Goal: Information Seeking & Learning: Learn about a topic

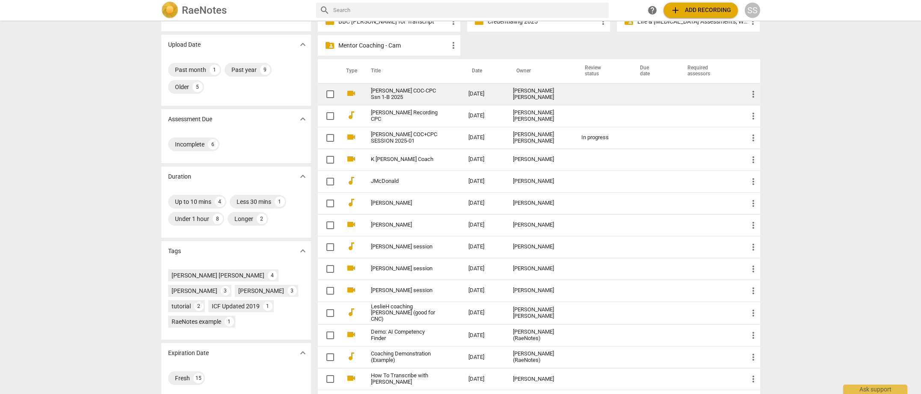
scroll to position [54, 0]
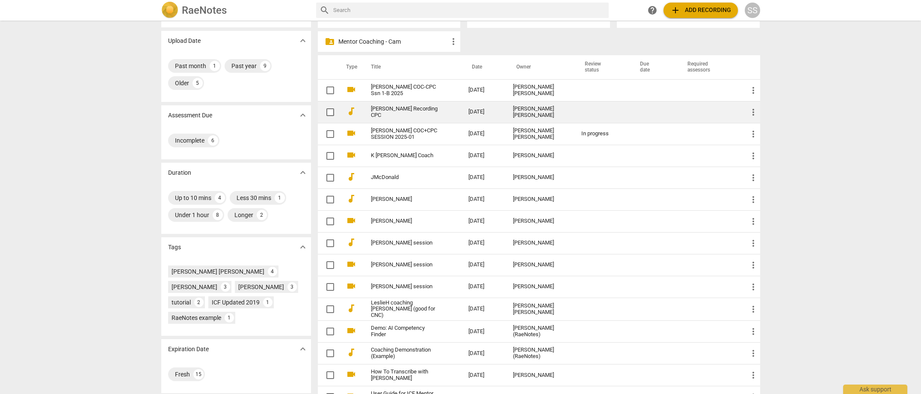
click at [427, 109] on link "[PERSON_NAME] Recording CPC" at bounding box center [404, 112] width 67 height 13
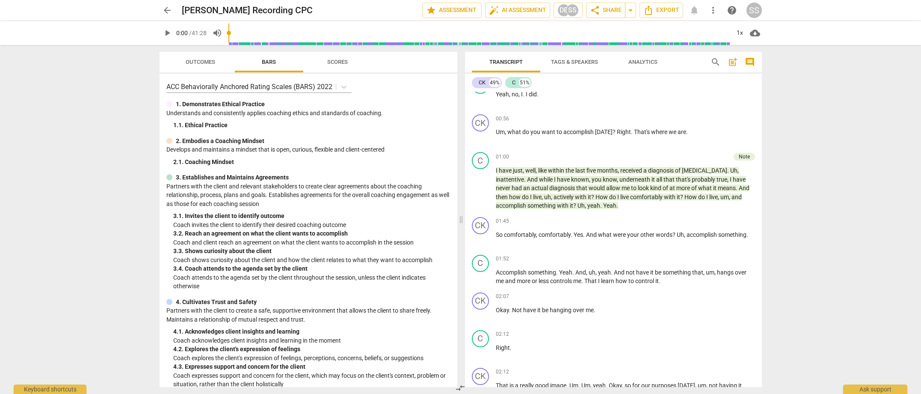
scroll to position [228, 0]
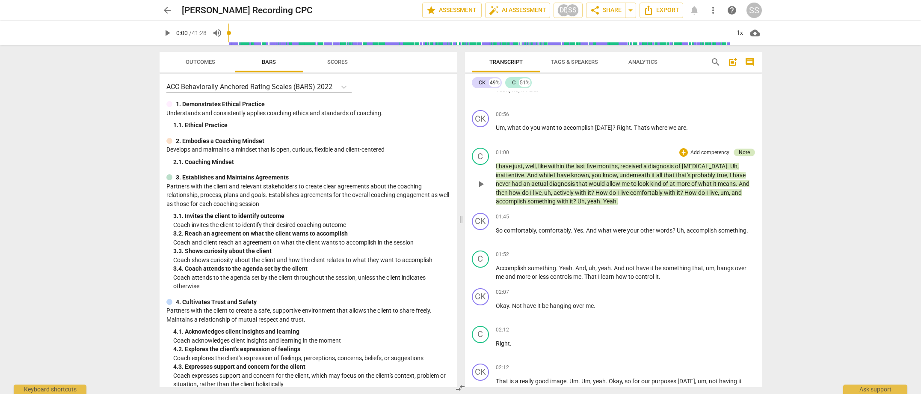
click at [745, 151] on div "Note" at bounding box center [744, 152] width 11 height 8
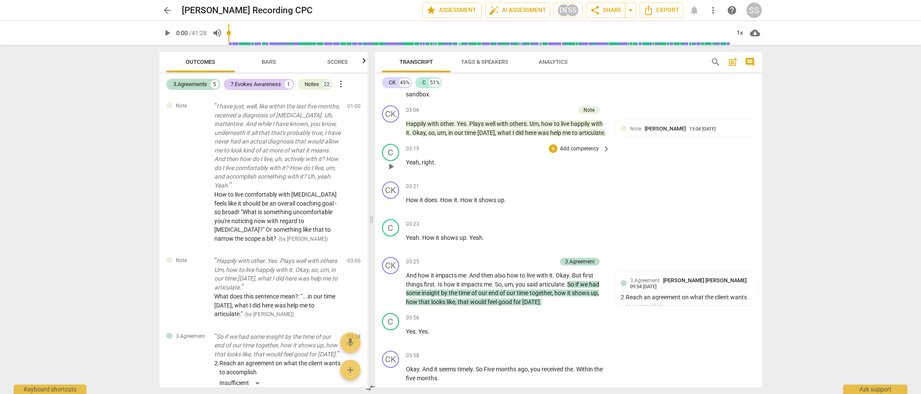
scroll to position [685, 0]
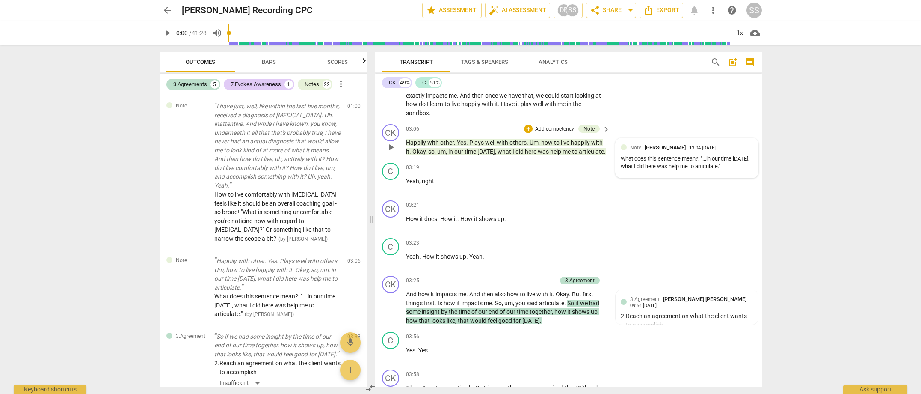
click at [677, 143] on div "Note [PERSON_NAME] 13:04 [DATE] What does this sentence mean?: "...in our time …" at bounding box center [687, 157] width 132 height 29
click at [739, 143] on span "more_vert" at bounding box center [741, 148] width 10 height 10
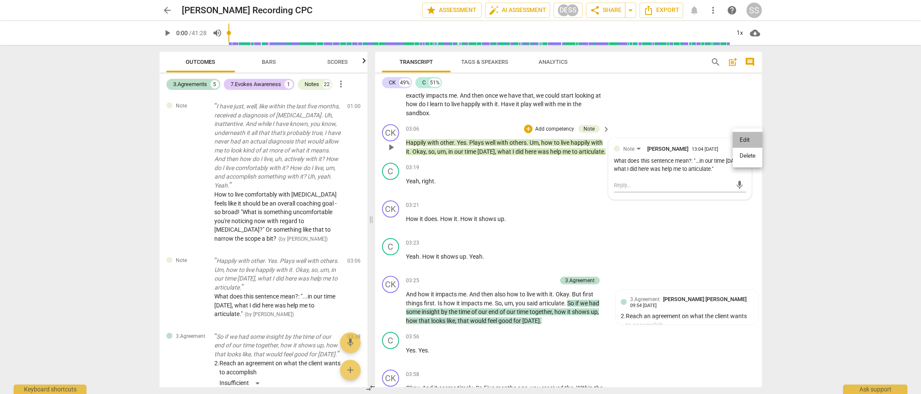
click at [739, 140] on li "Edit" at bounding box center [748, 140] width 30 height 16
click at [739, 144] on span "more_vert" at bounding box center [741, 149] width 10 height 10
click at [744, 158] on li "Delete" at bounding box center [748, 156] width 30 height 16
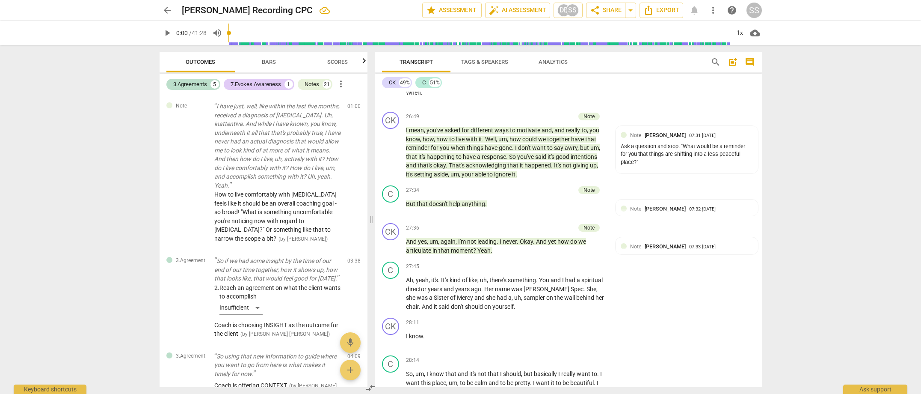
scroll to position [7807, 0]
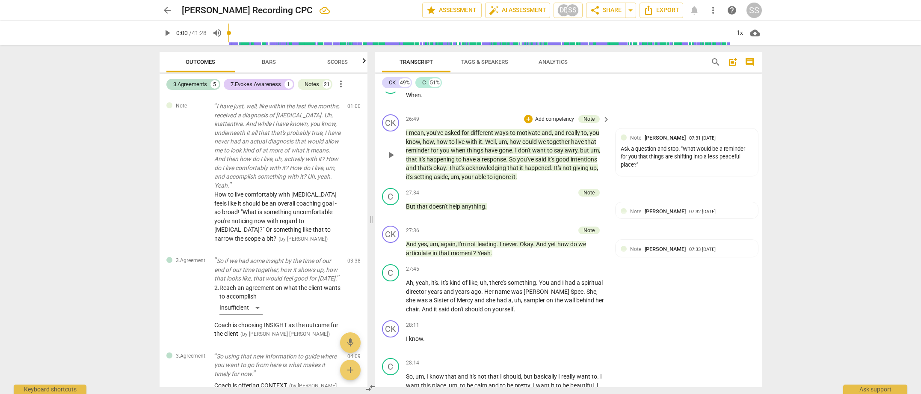
click at [488, 164] on span "acknowledging" at bounding box center [487, 167] width 42 height 7
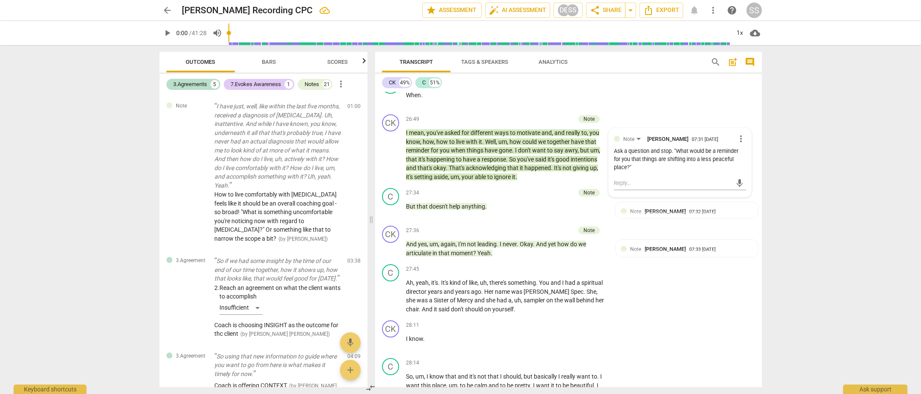
click at [789, 196] on div "arrow_back [PERSON_NAME] Recording CPC edit star Assessment auto_fix_high AI As…" at bounding box center [460, 197] width 921 height 394
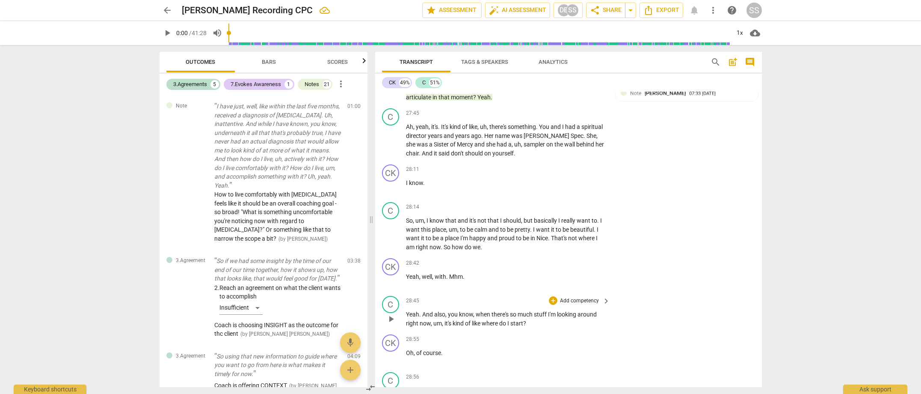
scroll to position [6658, 0]
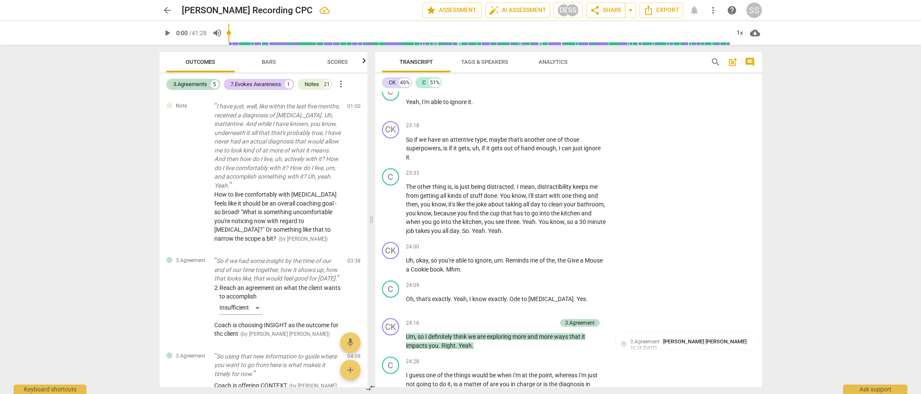
click at [170, 10] on span "arrow_back" at bounding box center [167, 10] width 10 height 10
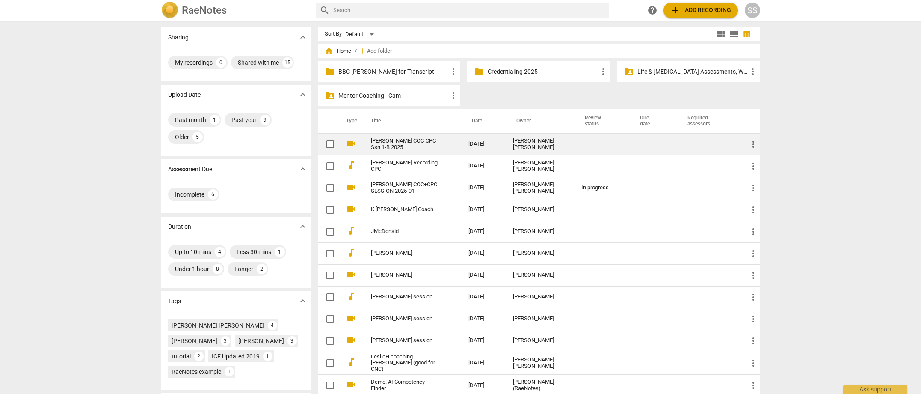
click at [406, 139] on link "[PERSON_NAME] COC-CPC Ssn 1-B 2025" at bounding box center [404, 144] width 67 height 13
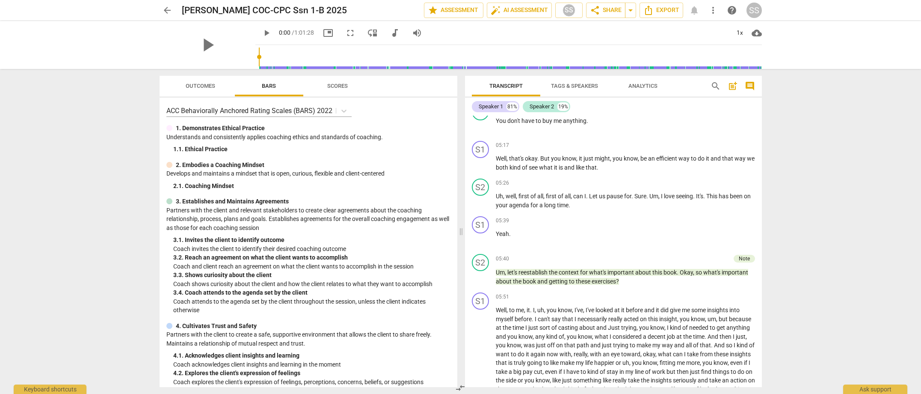
scroll to position [1025, 0]
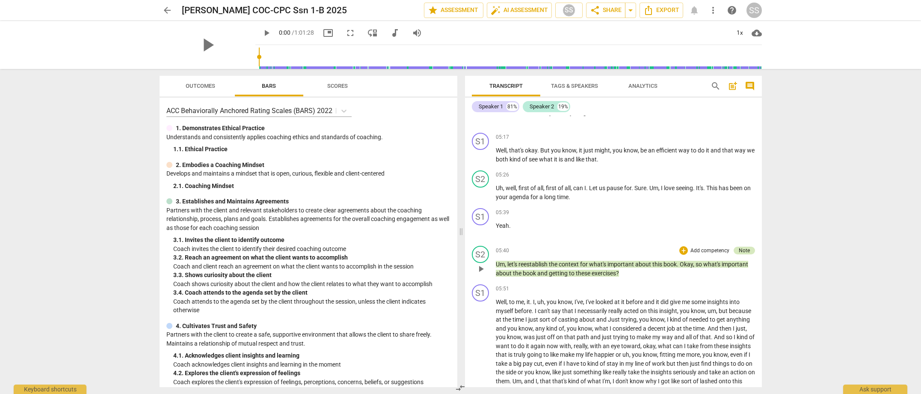
click at [745, 254] on div "Note" at bounding box center [744, 250] width 11 height 8
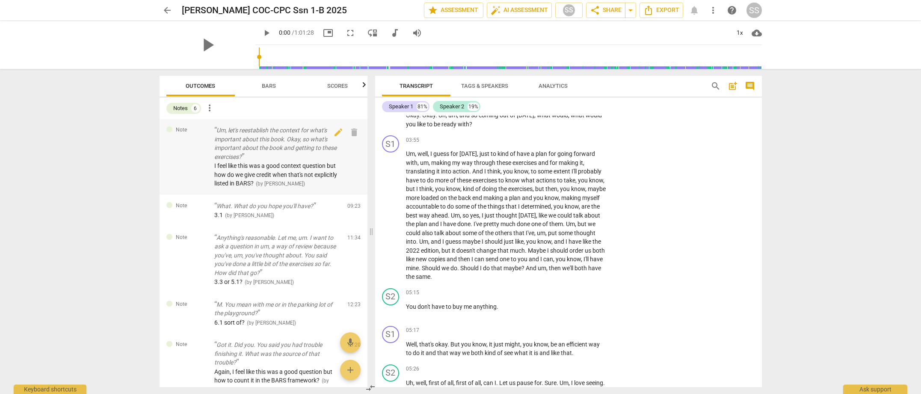
scroll to position [920, 0]
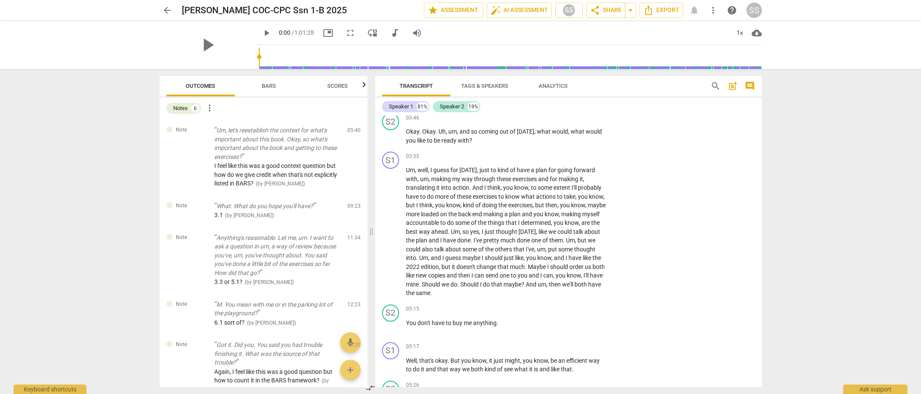
click at [275, 83] on span "Bars" at bounding box center [269, 86] width 14 height 6
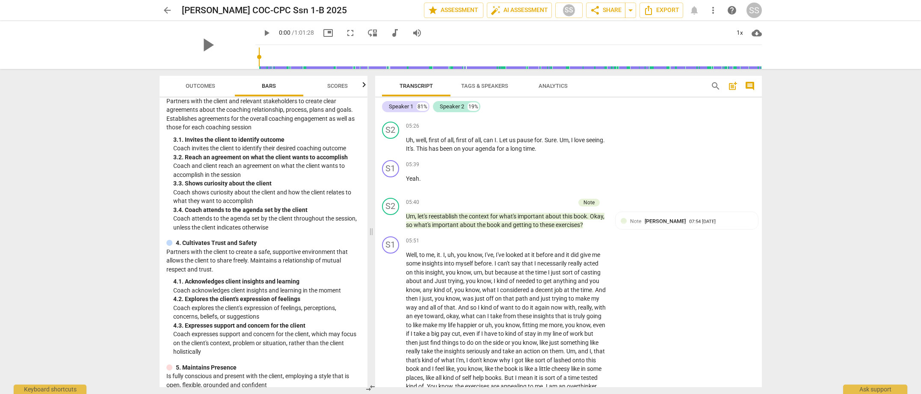
scroll to position [139, 0]
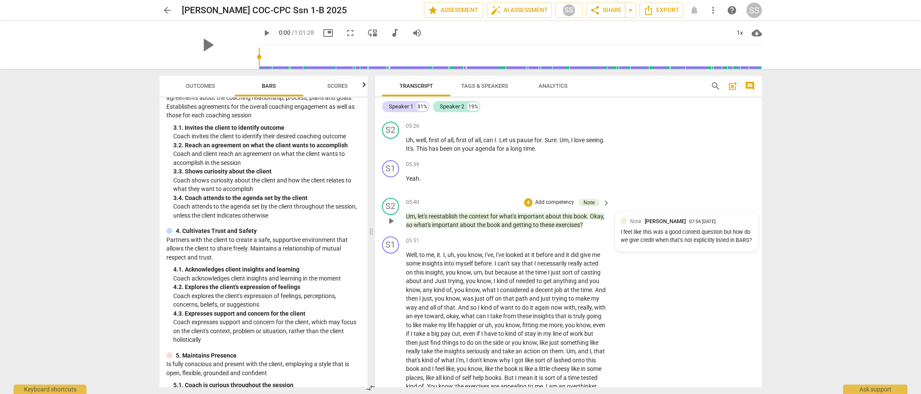
click at [664, 237] on div "I feel like this was a good context question but how do we give credit when tha…" at bounding box center [687, 236] width 132 height 16
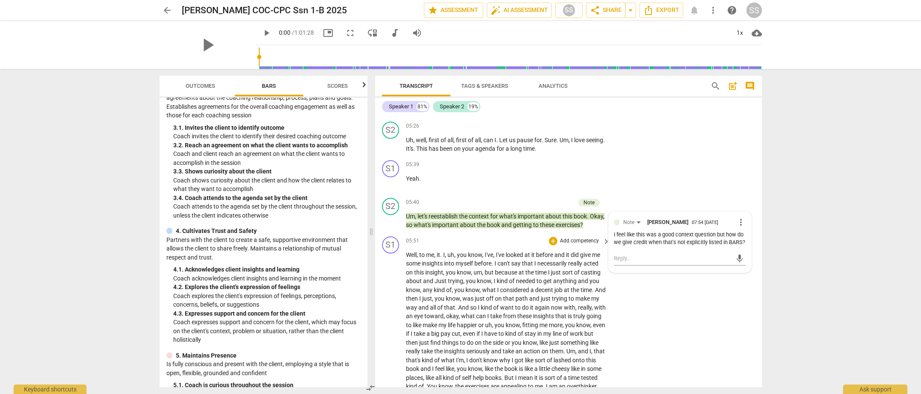
click at [491, 272] on span "but" at bounding box center [490, 272] width 10 height 7
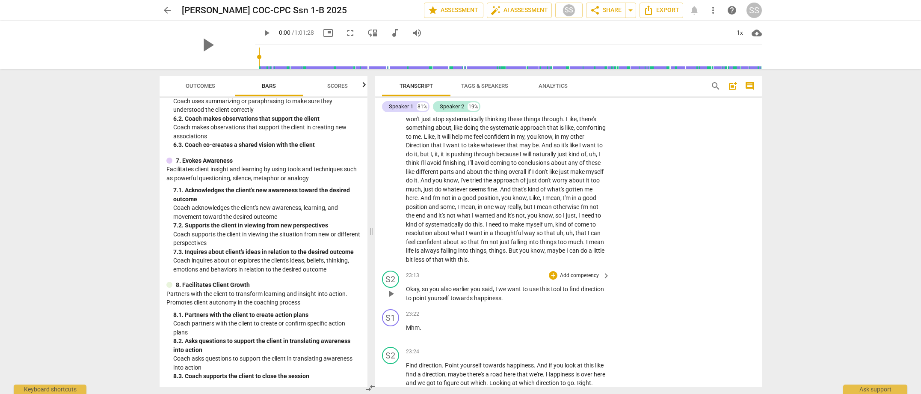
scroll to position [3180, 0]
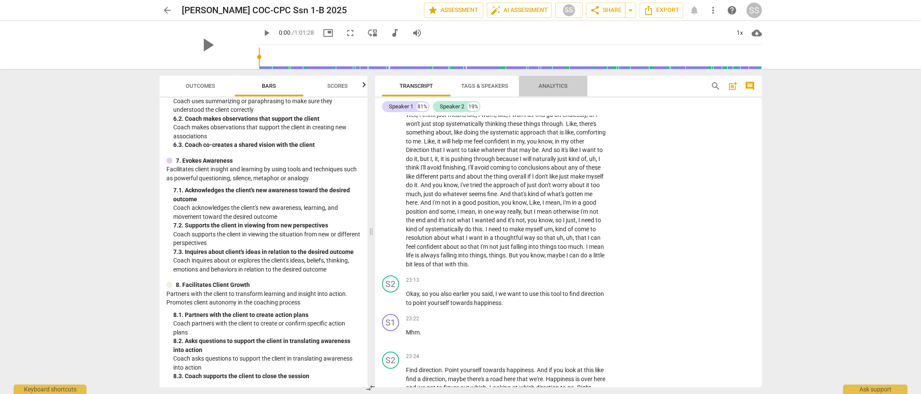
click at [555, 84] on span "Analytics" at bounding box center [553, 86] width 29 height 6
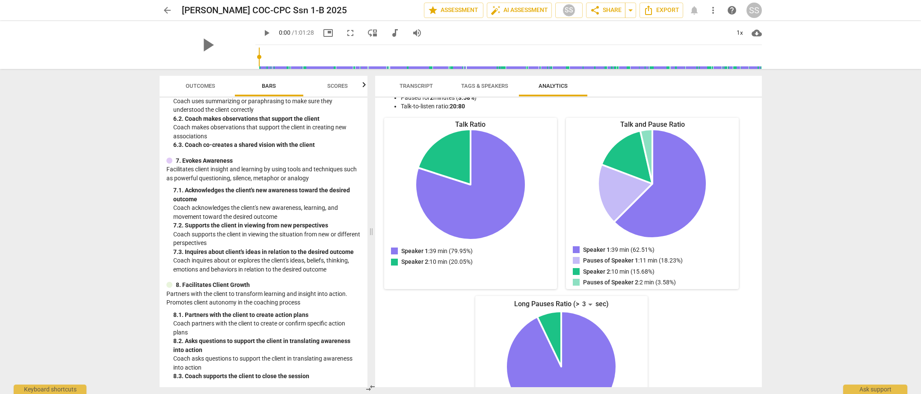
scroll to position [0, 0]
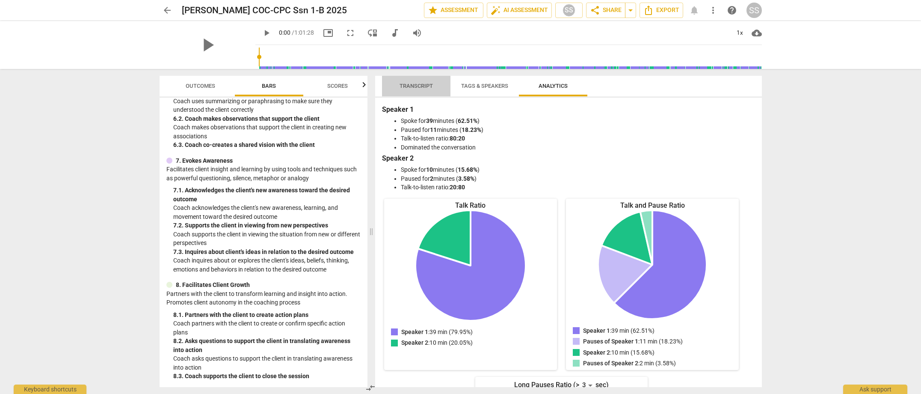
click at [412, 87] on span "Transcript" at bounding box center [416, 86] width 33 height 6
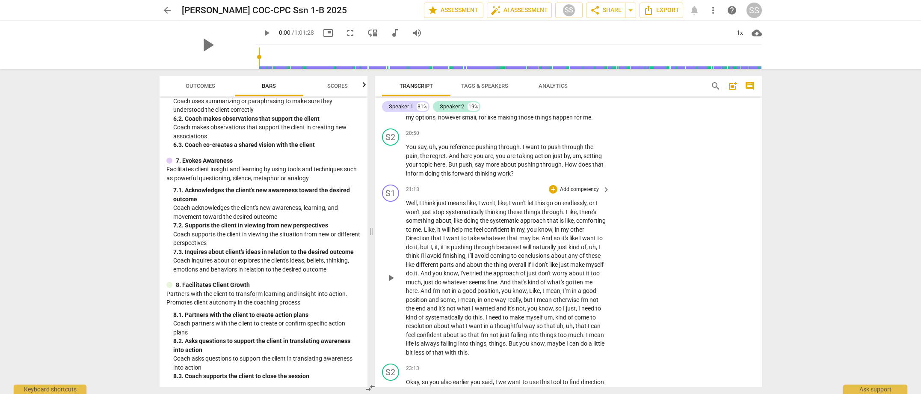
scroll to position [3088, 0]
